Goal: Find specific page/section: Find specific page/section

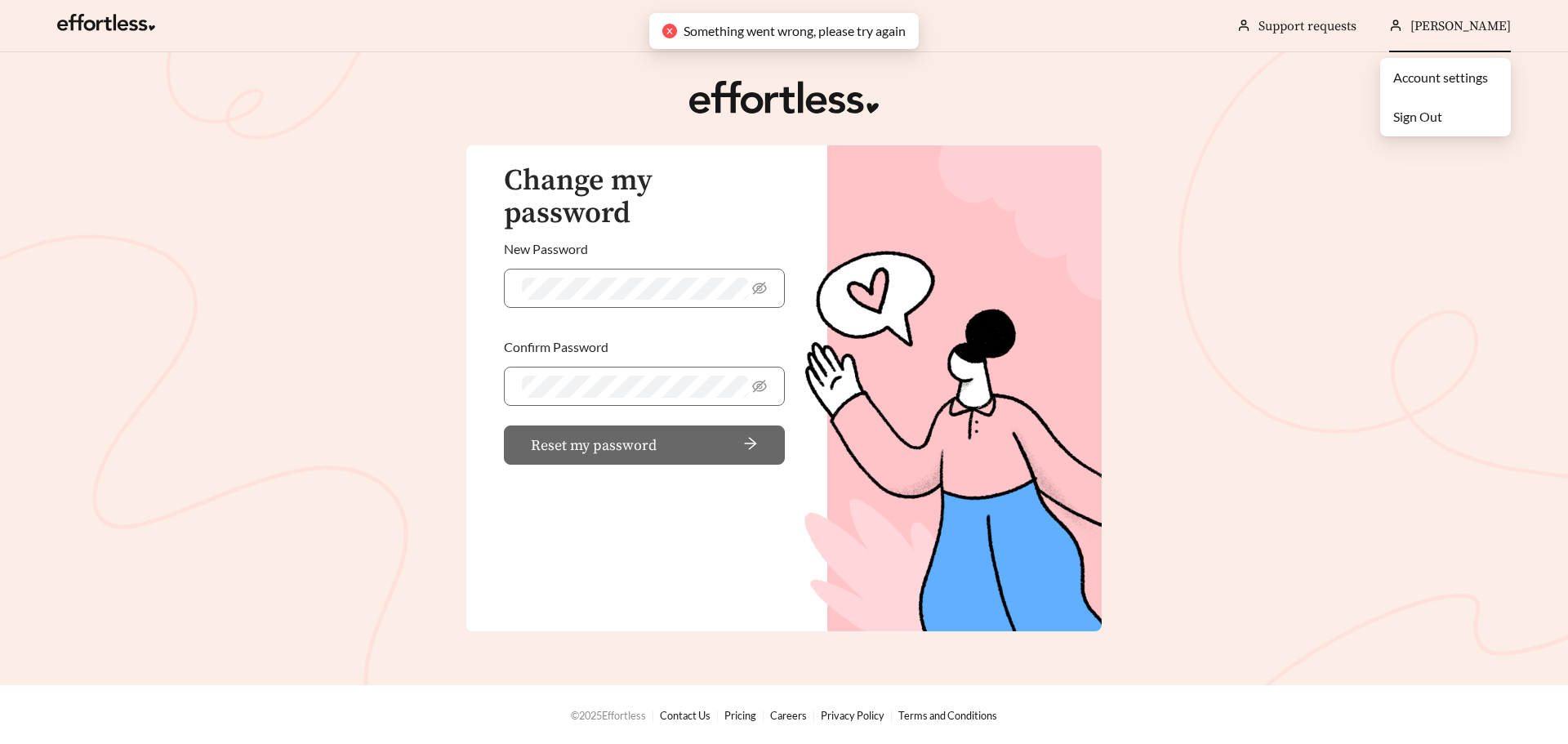
click at [1396, 32] on div "[PERSON_NAME]" at bounding box center [1449, 26] width 121 height 52
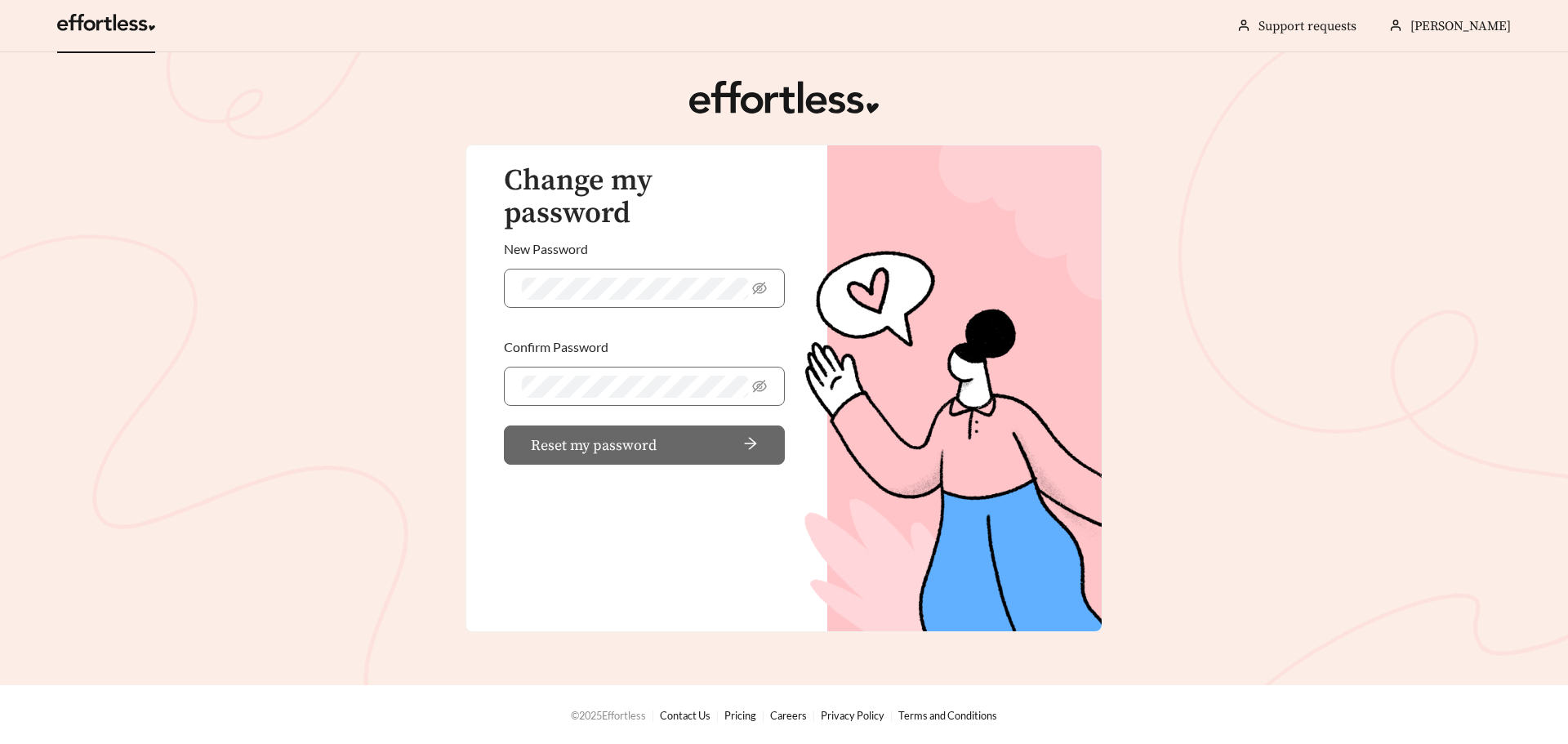
click at [76, 33] on link at bounding box center [106, 27] width 98 height 16
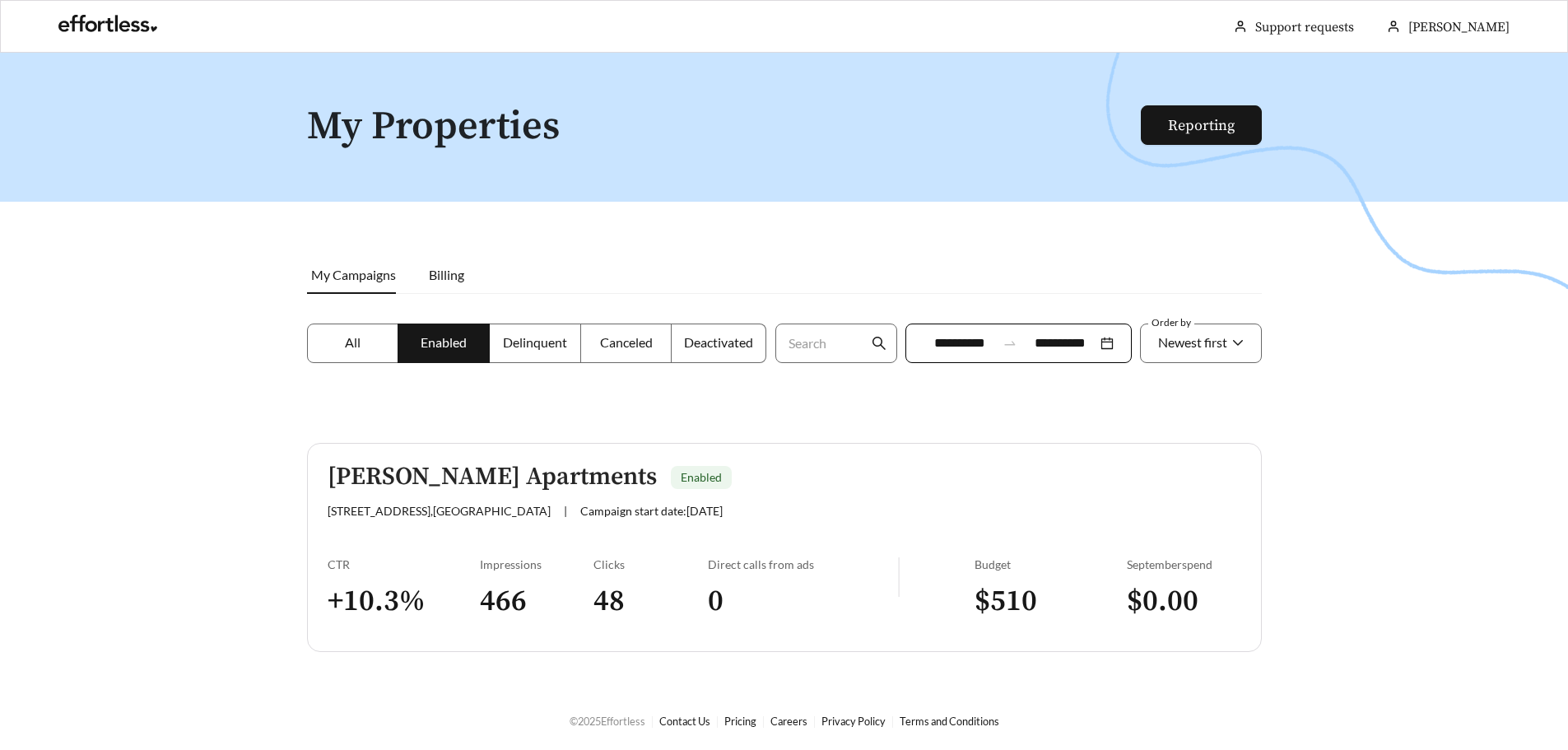
scroll to position [53, 0]
